Goal: Transaction & Acquisition: Book appointment/travel/reservation

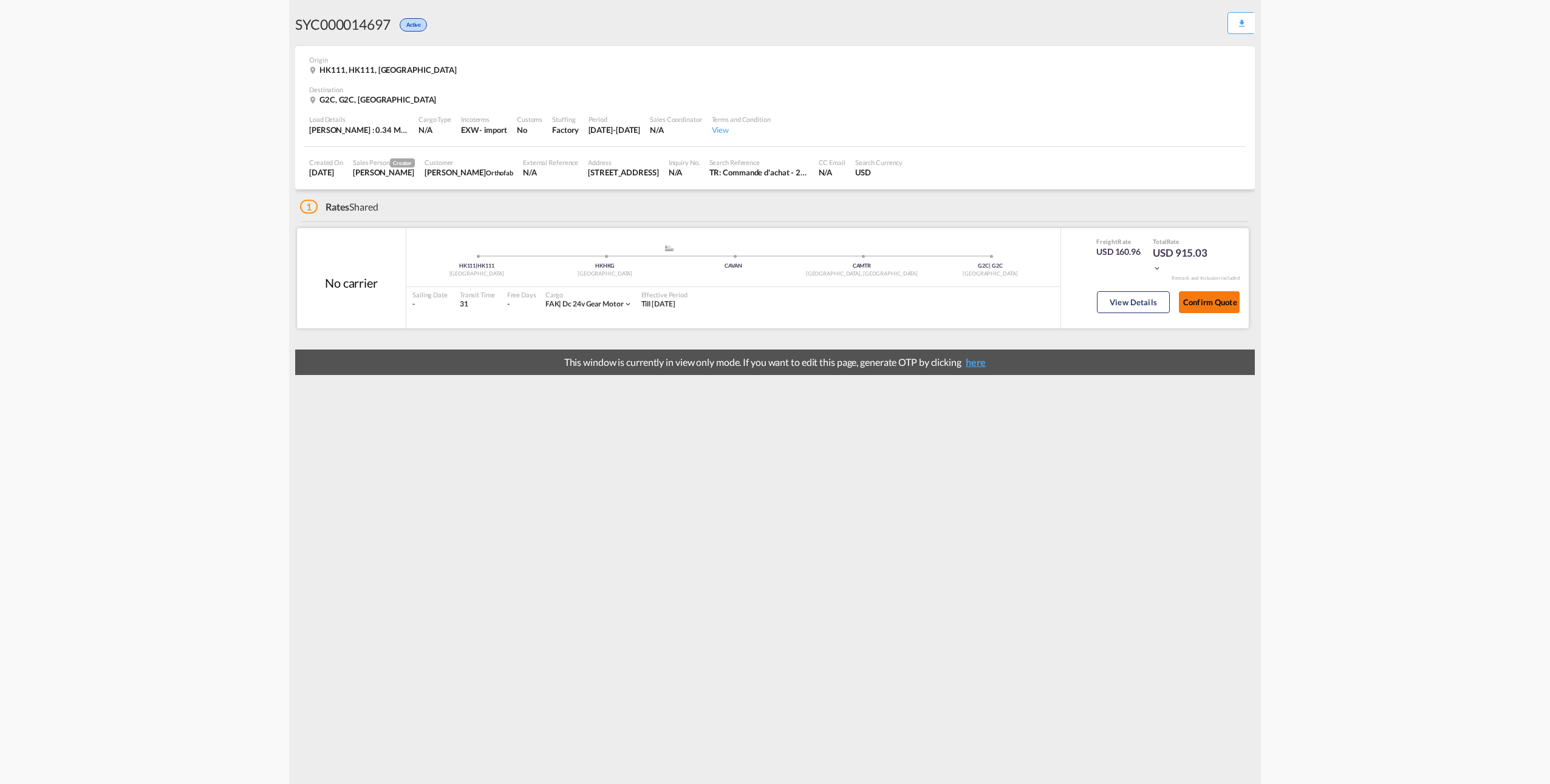
click at [1211, 300] on button "Confirm Quote" at bounding box center [1209, 302] width 60 height 22
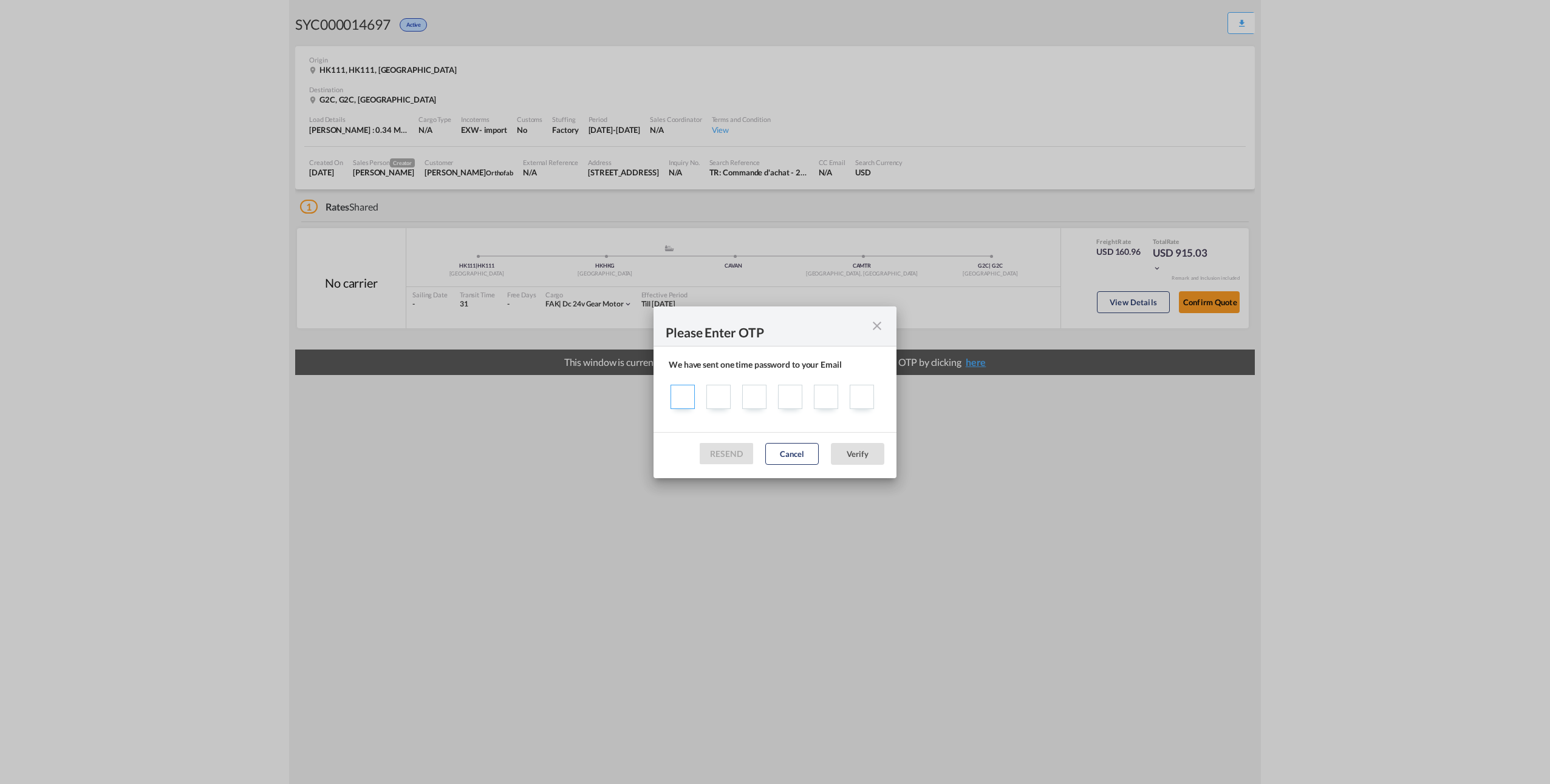
click at [681, 393] on input "Sending one ..." at bounding box center [682, 396] width 25 height 25
type input "9"
type input "4"
type input "6"
type input "4"
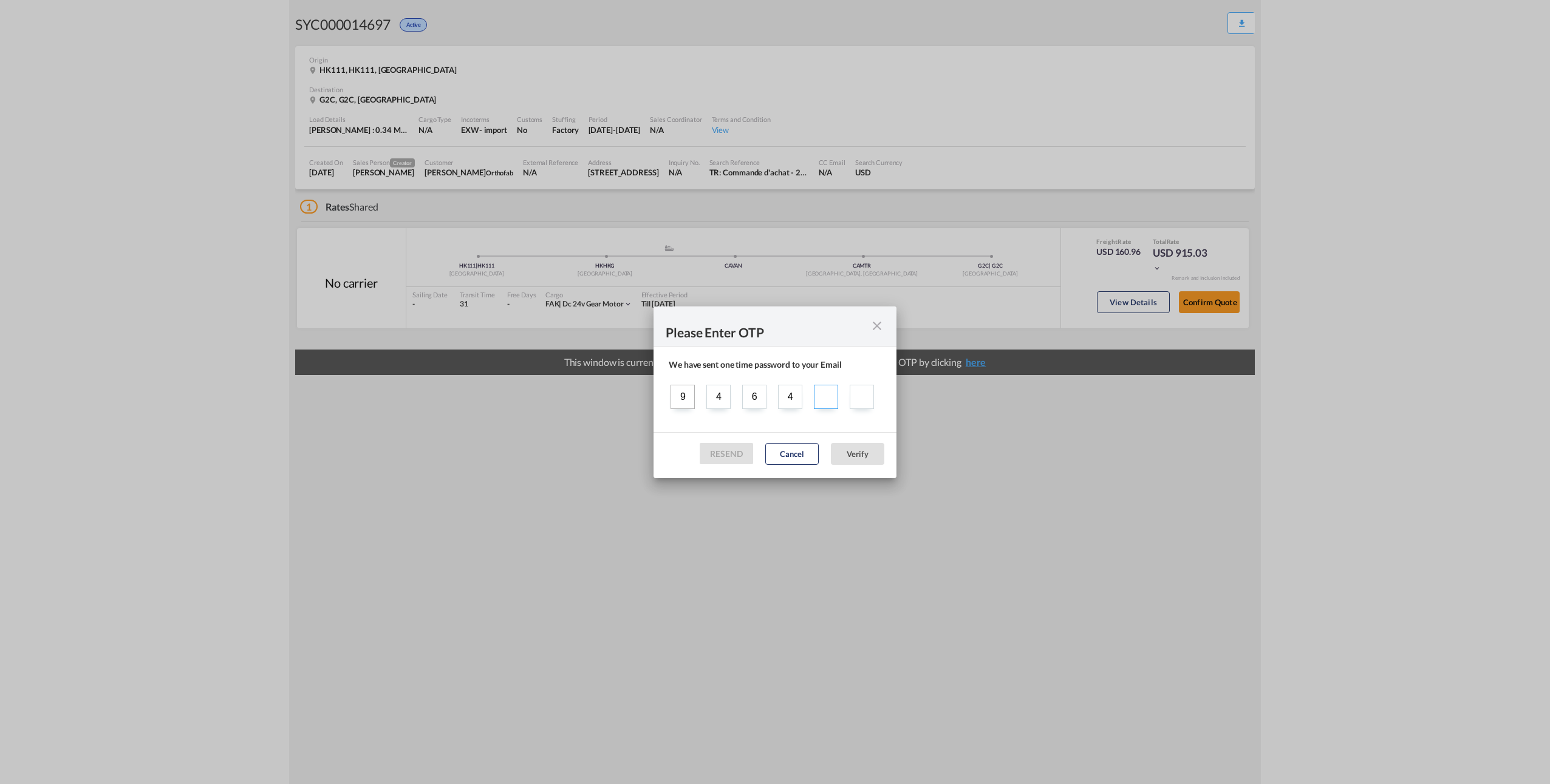
type input "3"
type input "4"
click at [863, 457] on button "Verify" at bounding box center [857, 454] width 54 height 22
